Goal: Information Seeking & Learning: Find specific fact

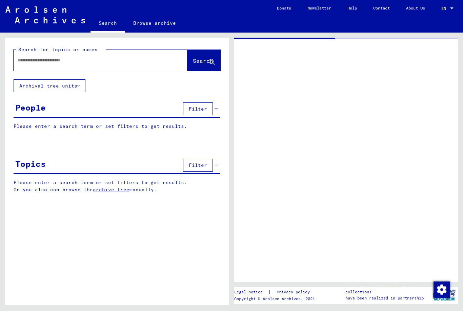
type input "******"
click at [343, 199] on div at bounding box center [346, 160] width 224 height 244
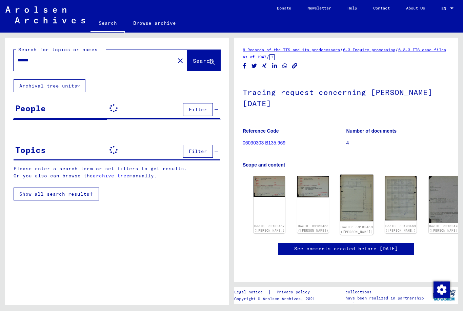
click at [342, 203] on img at bounding box center [356, 198] width 33 height 46
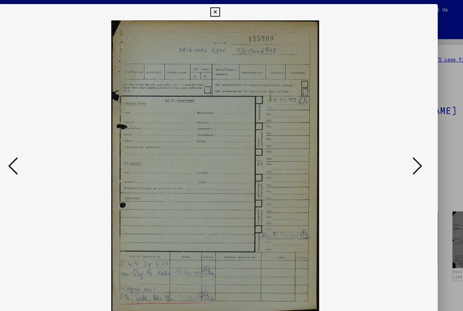
click at [235, 7] on icon at bounding box center [231, 10] width 8 height 8
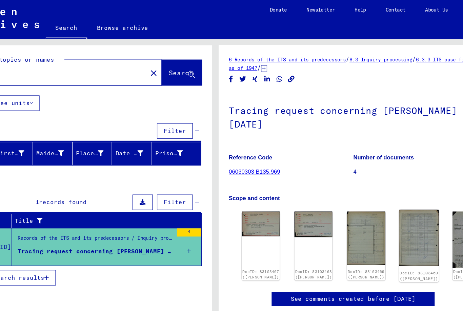
click at [384, 202] on img at bounding box center [400, 198] width 33 height 46
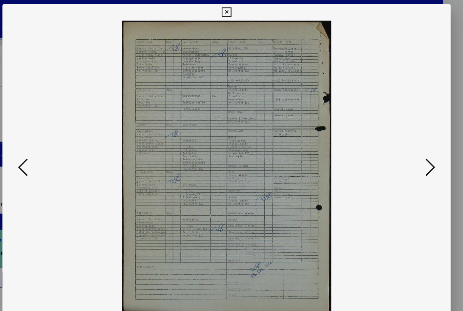
click at [396, 135] on icon at bounding box center [400, 138] width 8 height 16
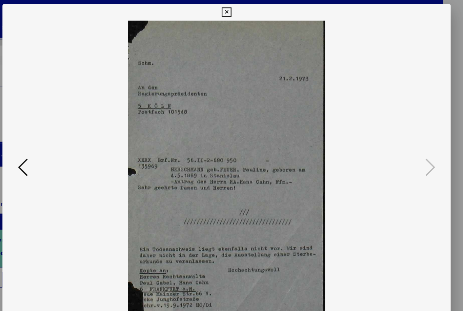
click at [235, 9] on icon at bounding box center [231, 10] width 8 height 8
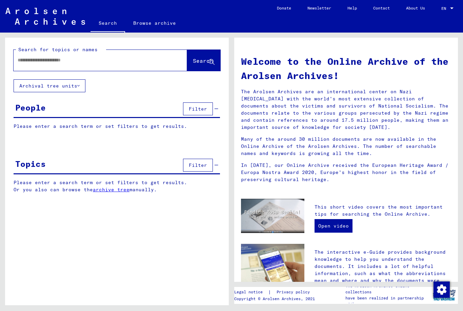
click at [66, 61] on input "text" at bounding box center [92, 60] width 149 height 7
type input "**********"
click at [199, 60] on span "Search" at bounding box center [203, 60] width 20 height 7
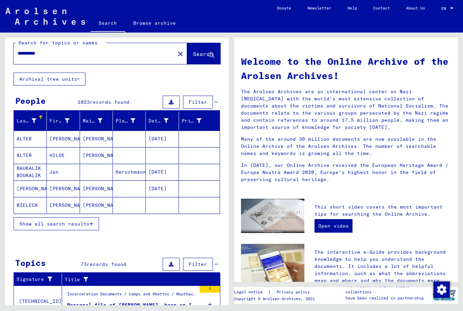
scroll to position [6, 0]
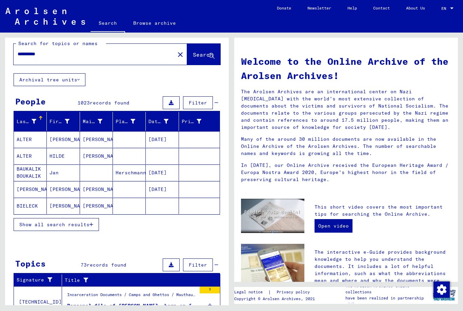
click at [93, 222] on icon "button" at bounding box center [91, 224] width 4 height 5
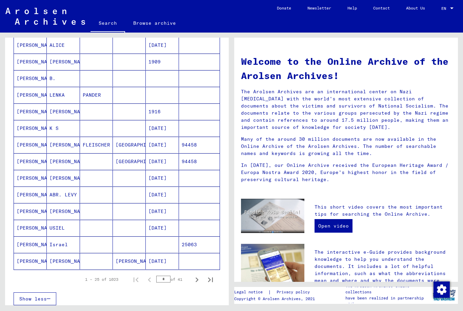
scroll to position [283, 0]
click at [198, 275] on icon "Next page" at bounding box center [196, 279] width 9 height 9
type input "*"
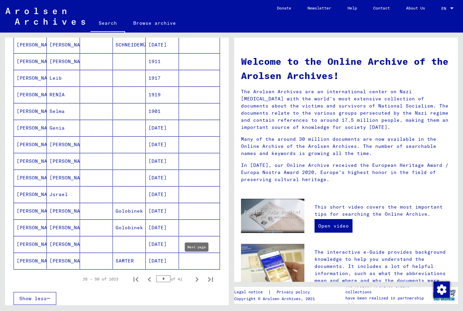
click at [202, 253] on mat-cell at bounding box center [199, 261] width 41 height 16
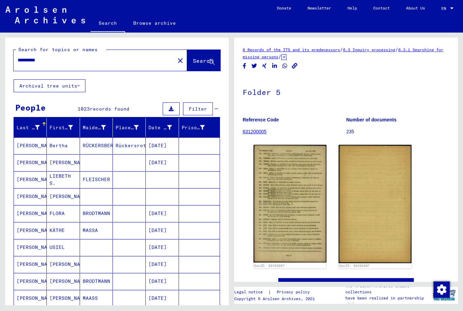
click at [200, 57] on span "Search" at bounding box center [203, 60] width 20 height 7
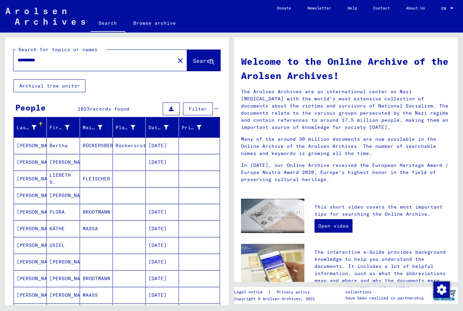
click at [198, 50] on button "Search" at bounding box center [203, 60] width 33 height 21
click at [197, 57] on span "Search" at bounding box center [203, 60] width 20 height 7
click at [199, 57] on span "Search" at bounding box center [203, 60] width 20 height 7
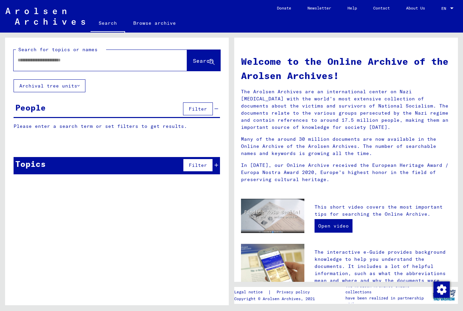
click at [88, 57] on input "text" at bounding box center [92, 60] width 149 height 7
type input "**********"
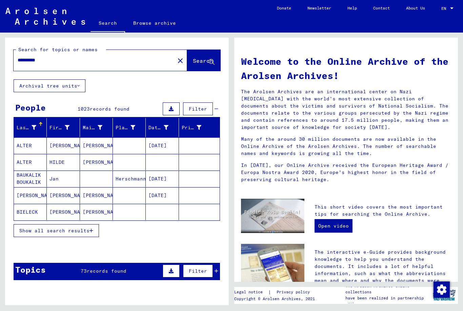
click at [89, 227] on span "Show all search results" at bounding box center [54, 230] width 70 height 6
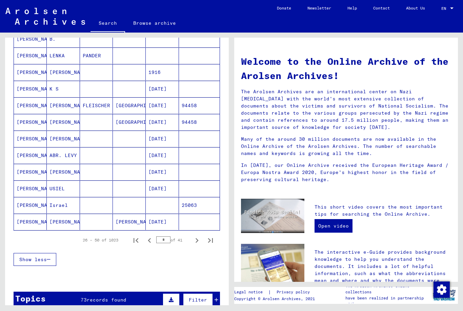
scroll to position [334, 0]
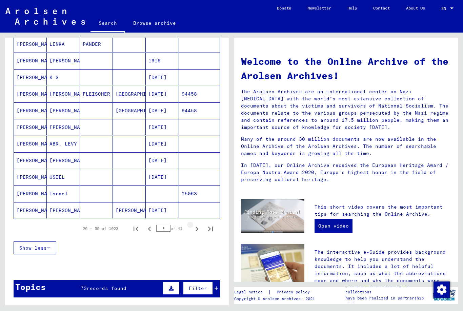
click at [198, 224] on icon "Next page" at bounding box center [196, 228] width 9 height 9
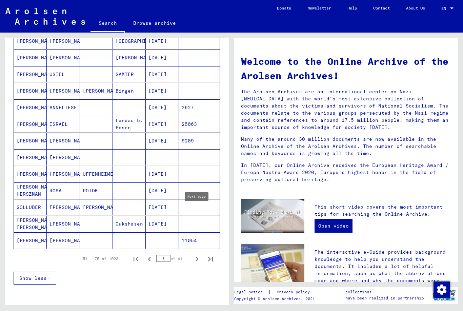
scroll to position [309, 0]
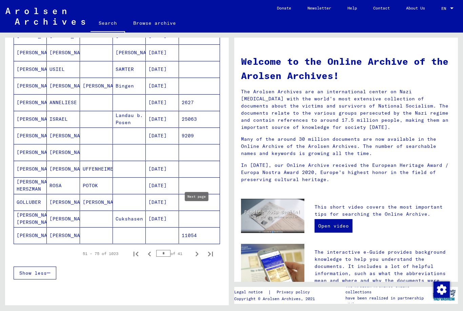
click at [196, 249] on icon "Next page" at bounding box center [196, 253] width 9 height 9
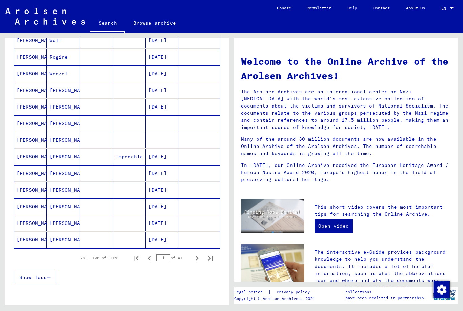
scroll to position [308, 0]
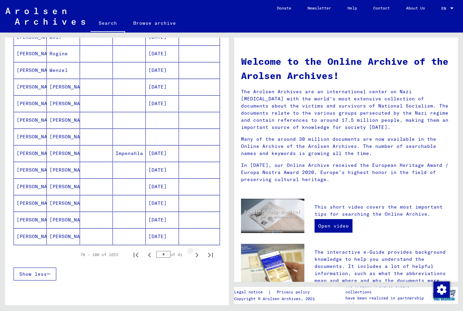
click at [199, 250] on icon "Next page" at bounding box center [196, 254] width 9 height 9
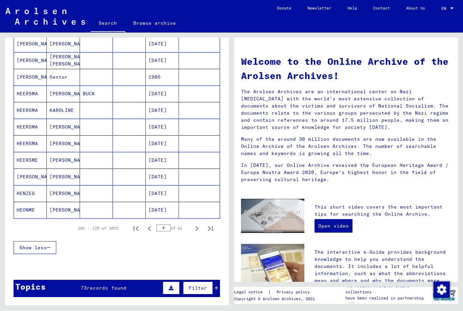
scroll to position [338, 0]
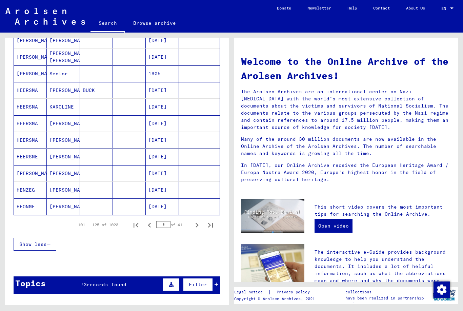
click at [200, 220] on icon "Next page" at bounding box center [196, 224] width 9 height 9
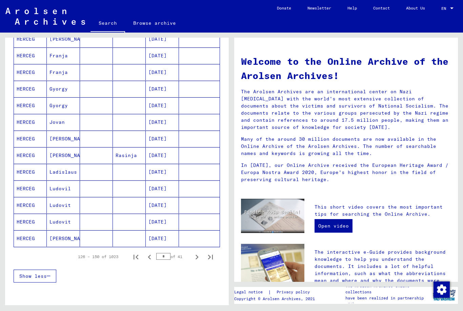
scroll to position [314, 0]
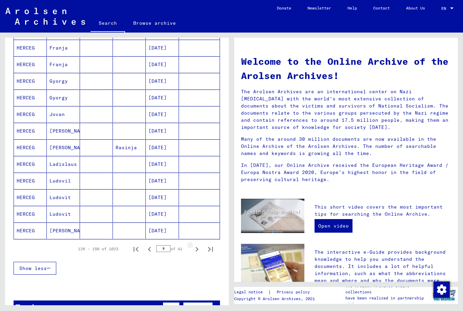
click at [197, 247] on icon "Next page" at bounding box center [197, 249] width 3 height 5
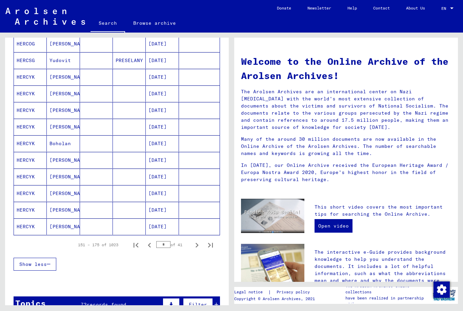
scroll to position [320, 0]
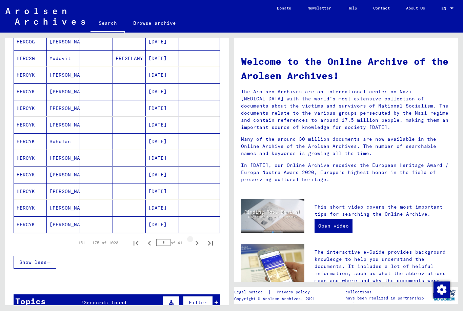
click at [198, 238] on icon "Next page" at bounding box center [196, 242] width 9 height 9
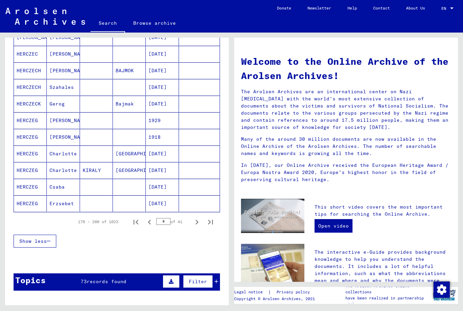
scroll to position [342, 0]
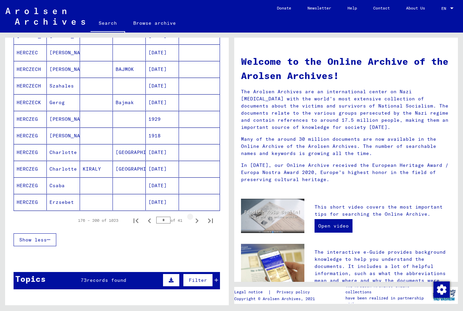
click at [197, 218] on icon "Next page" at bounding box center [197, 220] width 3 height 5
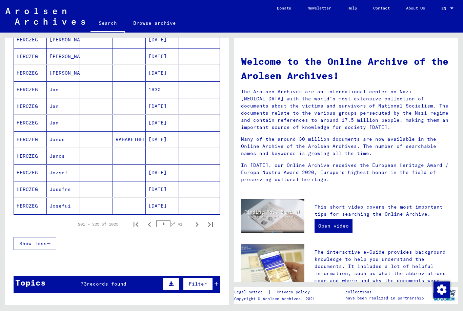
scroll to position [343, 0]
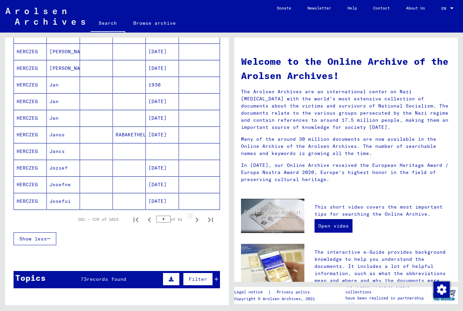
click at [198, 215] on icon "Next page" at bounding box center [196, 219] width 9 height 9
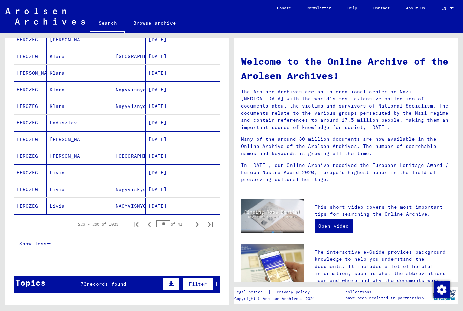
scroll to position [346, 0]
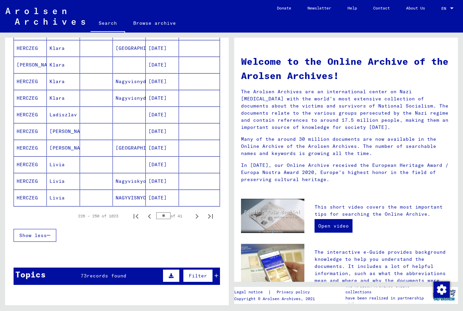
click at [198, 214] on icon "Next page" at bounding box center [197, 216] width 3 height 5
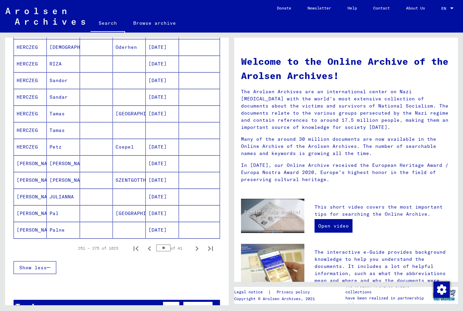
scroll to position [325, 0]
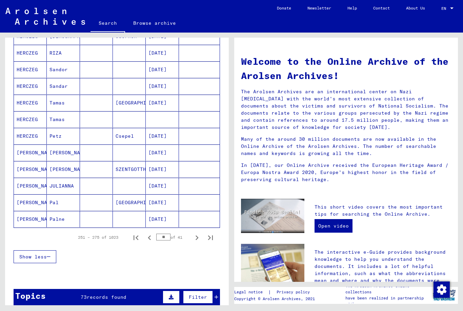
click at [199, 233] on icon "Next page" at bounding box center [196, 237] width 9 height 9
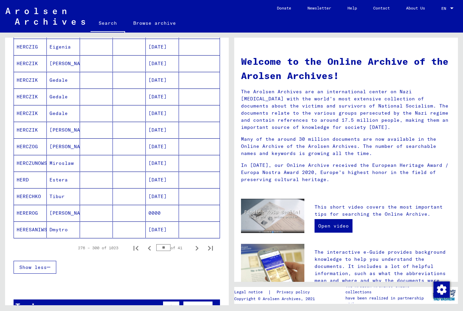
scroll to position [326, 0]
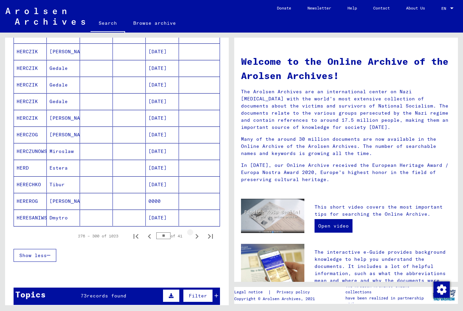
click at [198, 231] on icon "Next page" at bounding box center [196, 235] width 9 height 9
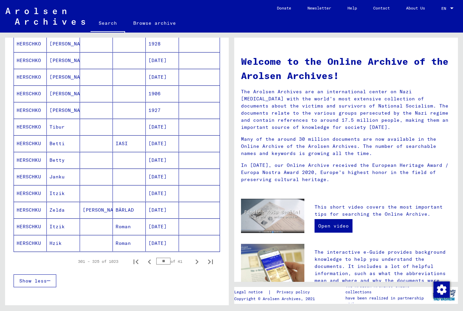
scroll to position [304, 0]
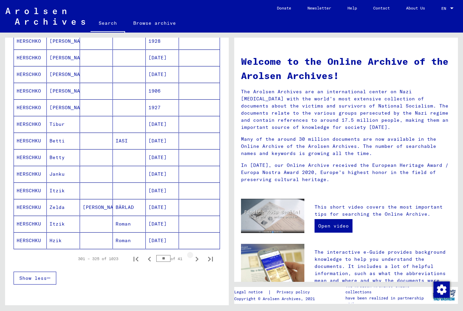
click at [196, 254] on icon "Next page" at bounding box center [196, 258] width 9 height 9
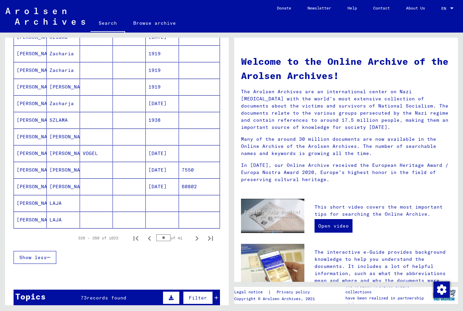
scroll to position [325, 0]
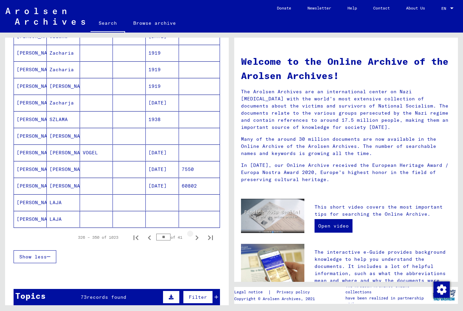
click at [198, 235] on icon "Next page" at bounding box center [197, 237] width 3 height 5
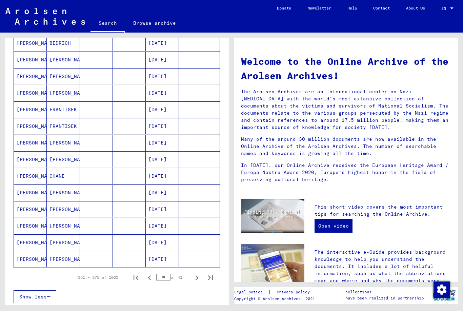
scroll to position [291, 0]
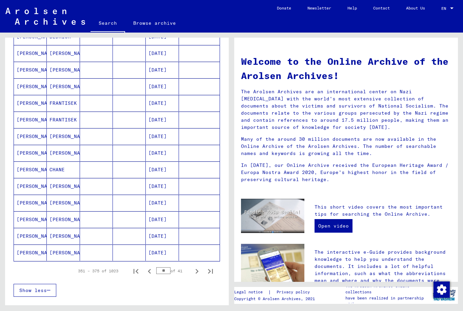
click at [199, 266] on icon "Next page" at bounding box center [196, 270] width 9 height 9
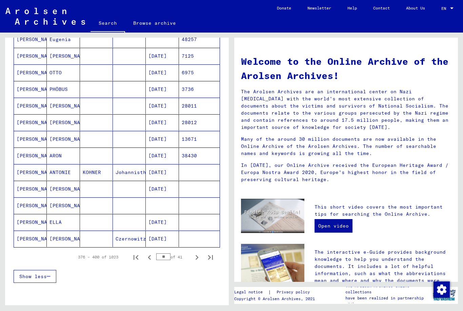
scroll to position [309, 0]
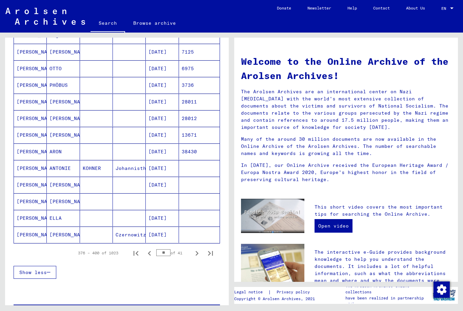
click at [198, 248] on icon "Next page" at bounding box center [196, 252] width 9 height 9
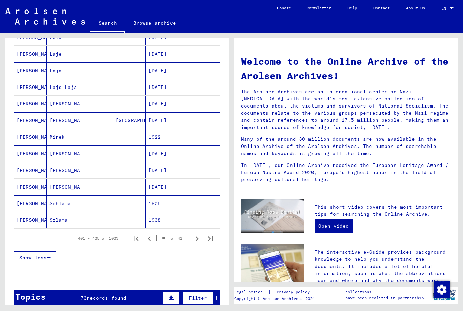
scroll to position [326, 0]
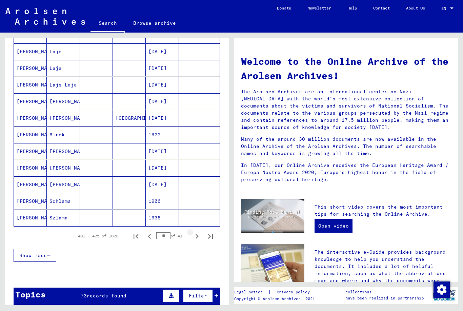
click at [198, 231] on icon "Next page" at bounding box center [196, 235] width 9 height 9
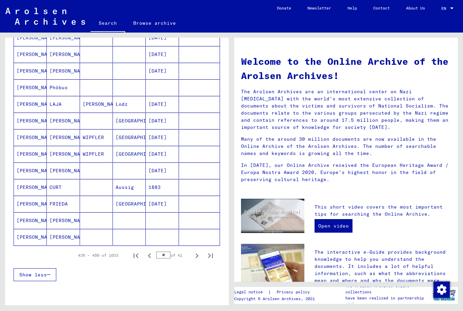
scroll to position [310, 0]
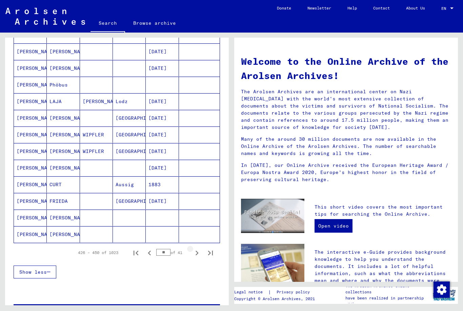
click at [199, 248] on icon "Next page" at bounding box center [196, 252] width 9 height 9
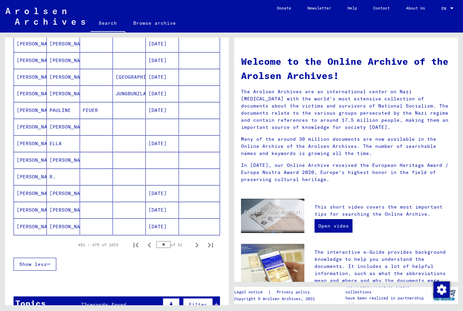
scroll to position [321, 0]
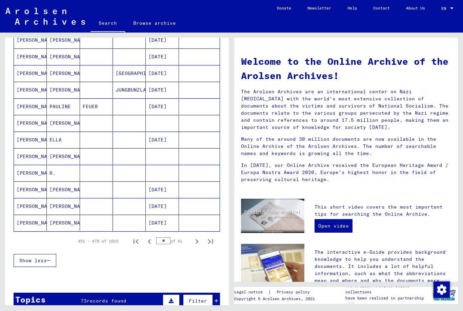
click at [198, 239] on icon "Next page" at bounding box center [197, 241] width 3 height 5
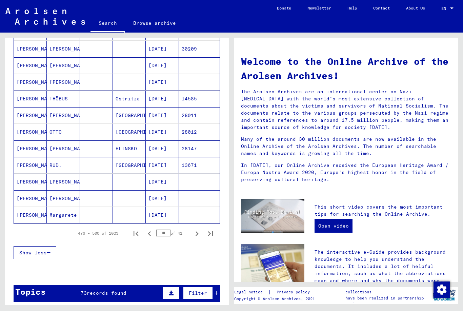
scroll to position [335, 0]
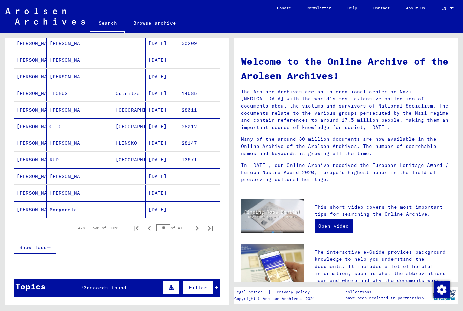
click at [197, 223] on icon "Next page" at bounding box center [196, 227] width 9 height 9
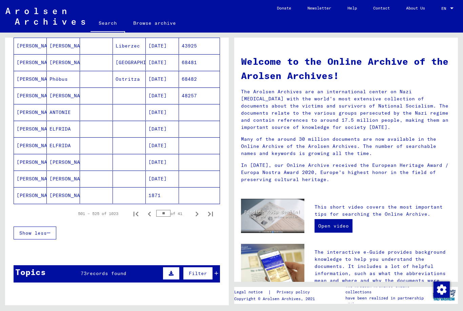
scroll to position [331, 0]
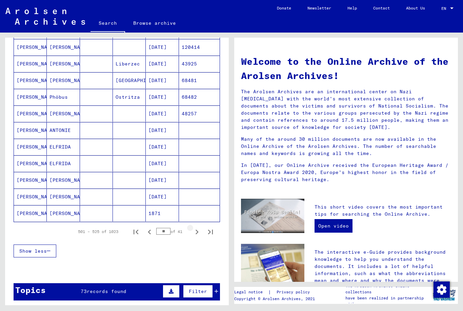
click at [200, 227] on icon "Next page" at bounding box center [196, 231] width 9 height 9
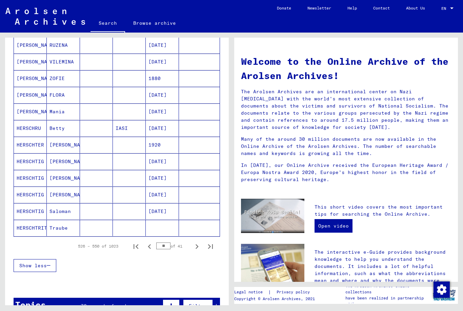
scroll to position [317, 0]
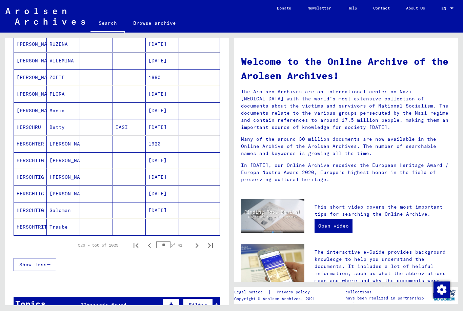
click at [197, 241] on icon "Next page" at bounding box center [196, 245] width 9 height 9
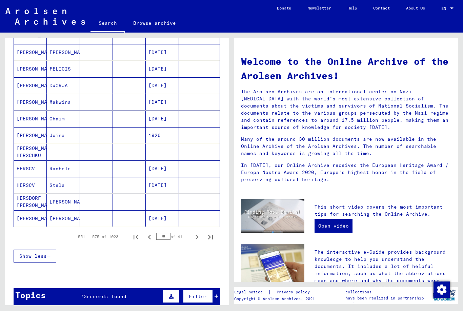
scroll to position [328, 0]
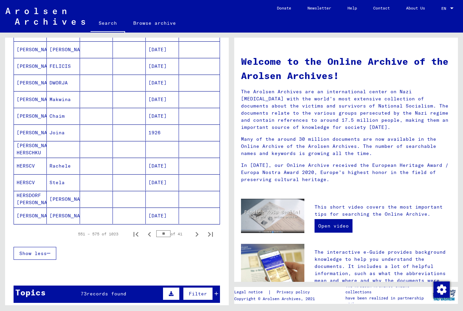
click at [197, 229] on icon "Next page" at bounding box center [196, 233] width 9 height 9
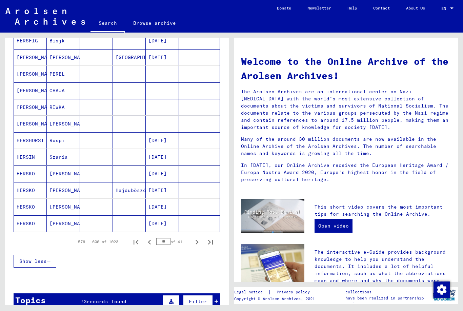
scroll to position [324, 0]
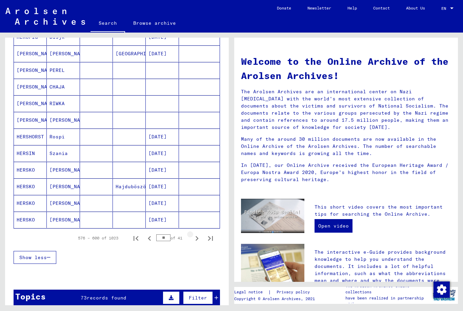
click at [199, 234] on icon "Next page" at bounding box center [196, 238] width 9 height 9
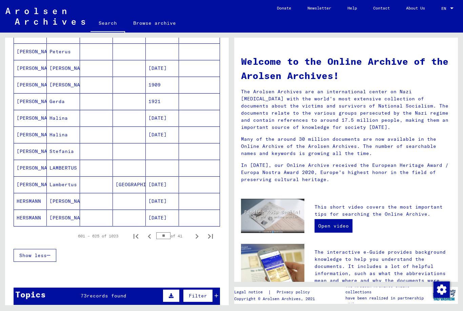
scroll to position [345, 0]
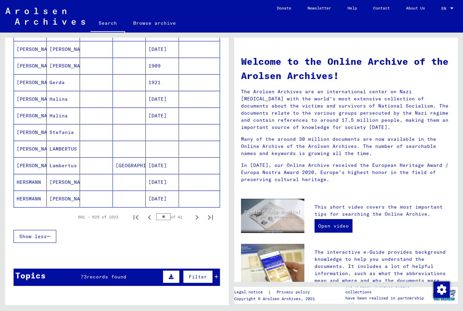
click at [198, 213] on icon "Next page" at bounding box center [196, 217] width 9 height 9
type input "**"
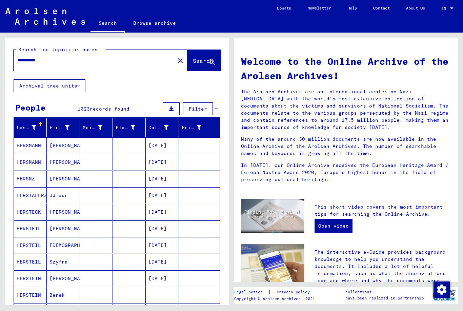
scroll to position [0, 0]
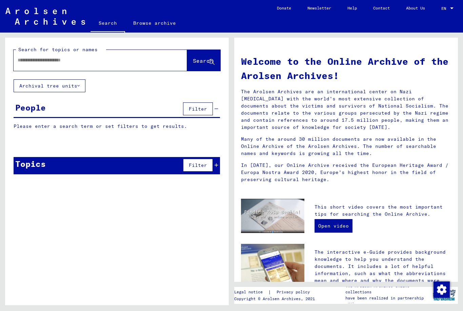
click at [65, 57] on input "text" at bounding box center [92, 60] width 149 height 7
type input "*"
type input "*******"
click at [204, 57] on span "Search" at bounding box center [203, 60] width 20 height 7
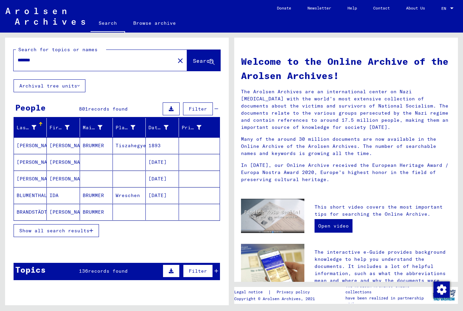
click at [95, 224] on button "Show all search results" at bounding box center [56, 230] width 85 height 13
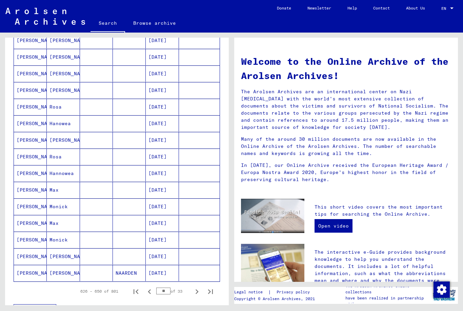
scroll to position [8, 0]
